Goal: Information Seeking & Learning: Learn about a topic

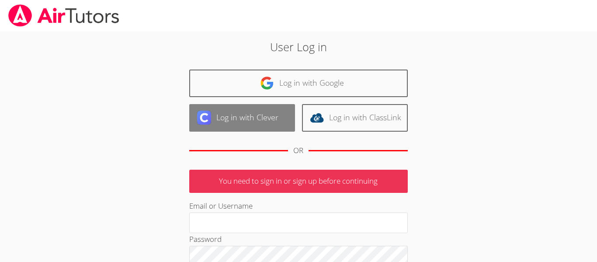
click at [206, 107] on link "Log in with Clever" at bounding box center [242, 118] width 106 height 28
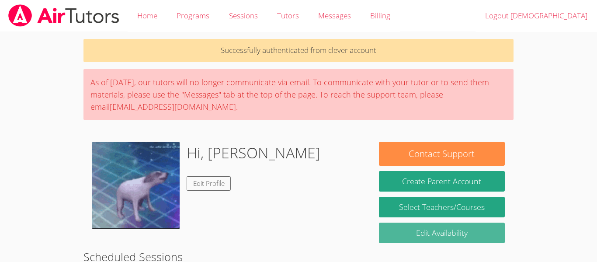
click at [474, 230] on link "Edit Availability" at bounding box center [442, 233] width 126 height 21
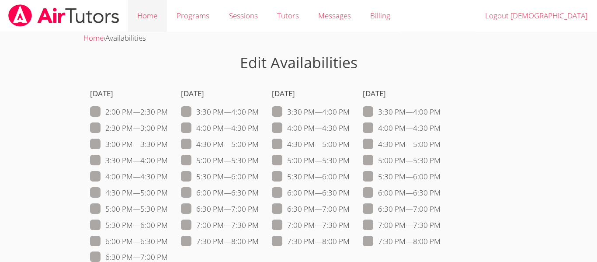
click at [143, 21] on link "Home" at bounding box center [147, 16] width 39 height 32
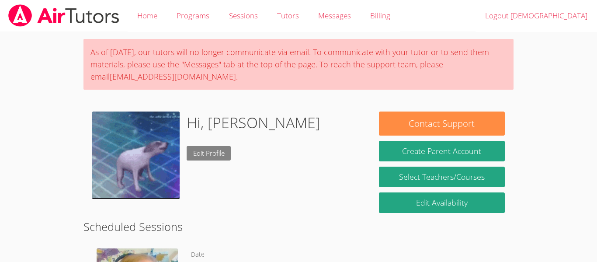
click at [213, 151] on link "Edit Profile" at bounding box center [209, 153] width 45 height 14
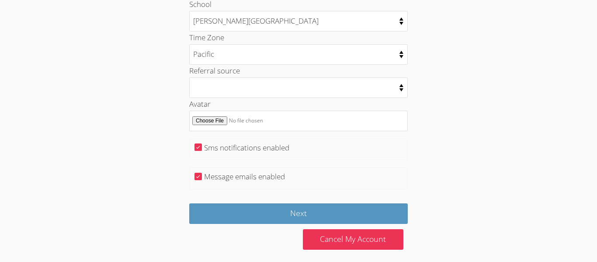
scroll to position [476, 0]
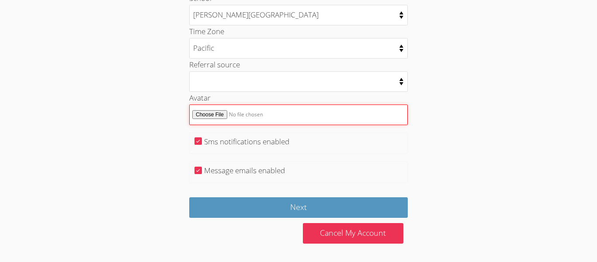
click at [228, 118] on input "Avatar" at bounding box center [298, 114] width 219 height 21
type input "C:\fakepath\Screenshot 2025-10-07 3.13.01 PM.png"
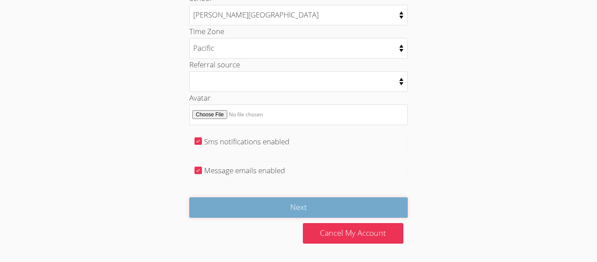
click at [364, 211] on input "Next" at bounding box center [298, 207] width 219 height 21
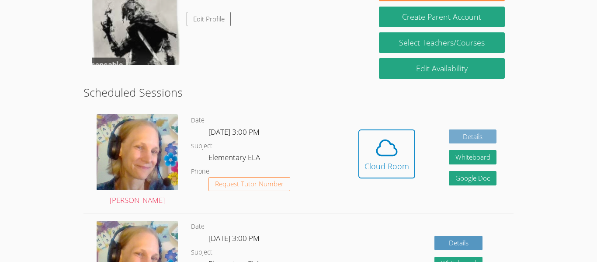
scroll to position [165, 0]
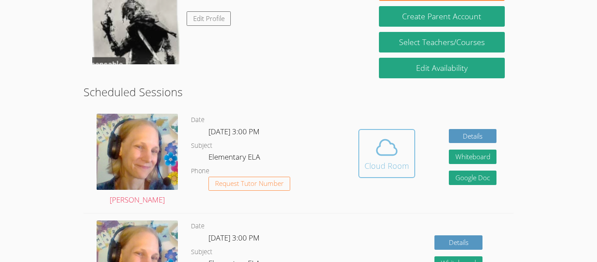
click at [390, 151] on icon at bounding box center [387, 147] width 24 height 24
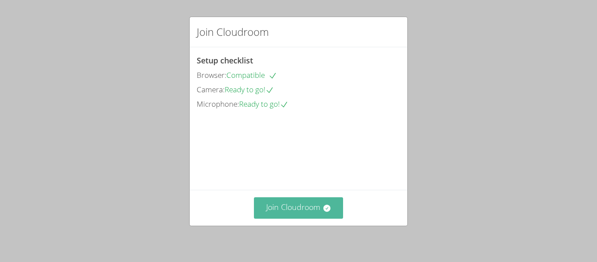
click at [301, 209] on button "Join Cloudroom" at bounding box center [299, 207] width 90 height 21
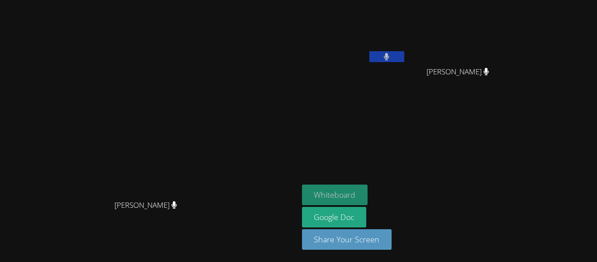
click at [368, 196] on button "Whiteboard" at bounding box center [335, 194] width 66 height 21
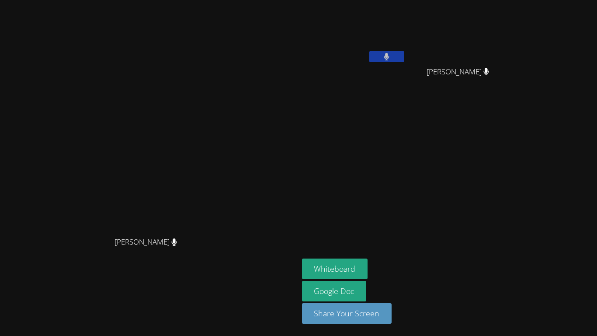
click at [463, 222] on aside "[PERSON_NAME] [PERSON_NAME] [PERSON_NAME] Whiteboard Google Doc Share Your Scre…" at bounding box center [408, 168] width 219 height 336
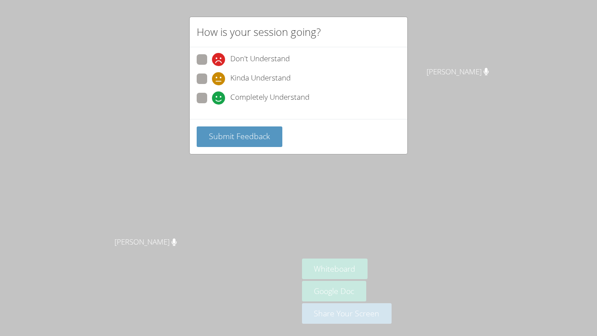
click at [203, 88] on div "Kinda Understand" at bounding box center [299, 81] width 204 height 16
click at [212, 104] on span at bounding box center [212, 104] width 0 height 0
click at [212, 97] on input "Completely Understand" at bounding box center [215, 96] width 7 height 7
radio input "true"
click at [209, 134] on span "Submit Feedback" at bounding box center [239, 136] width 61 height 10
